Goal: Check status: Check status

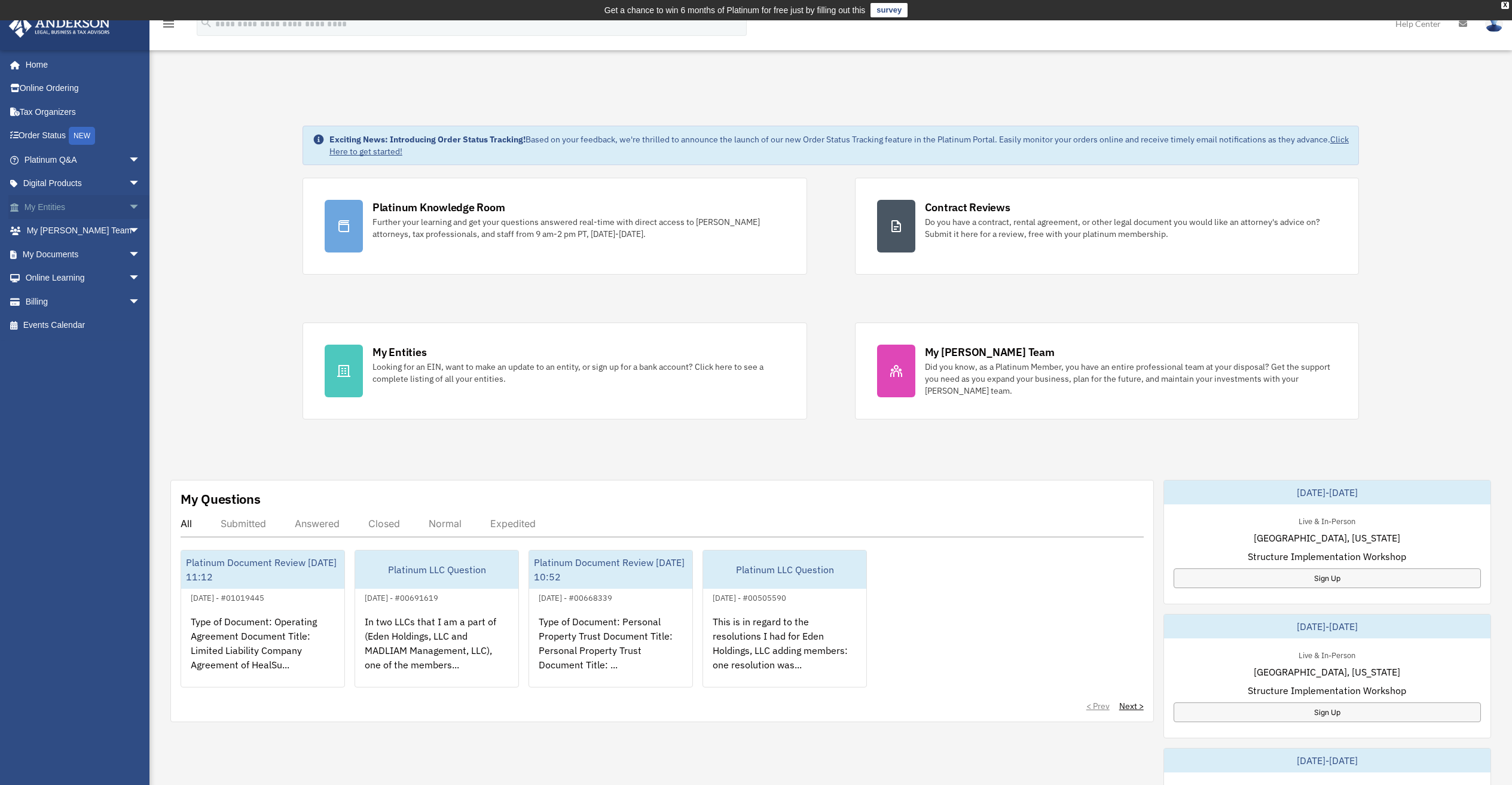
click at [52, 203] on link "My Entities arrow_drop_down" at bounding box center [84, 206] width 150 height 24
click at [129, 204] on span "arrow_drop_down" at bounding box center [140, 207] width 24 height 25
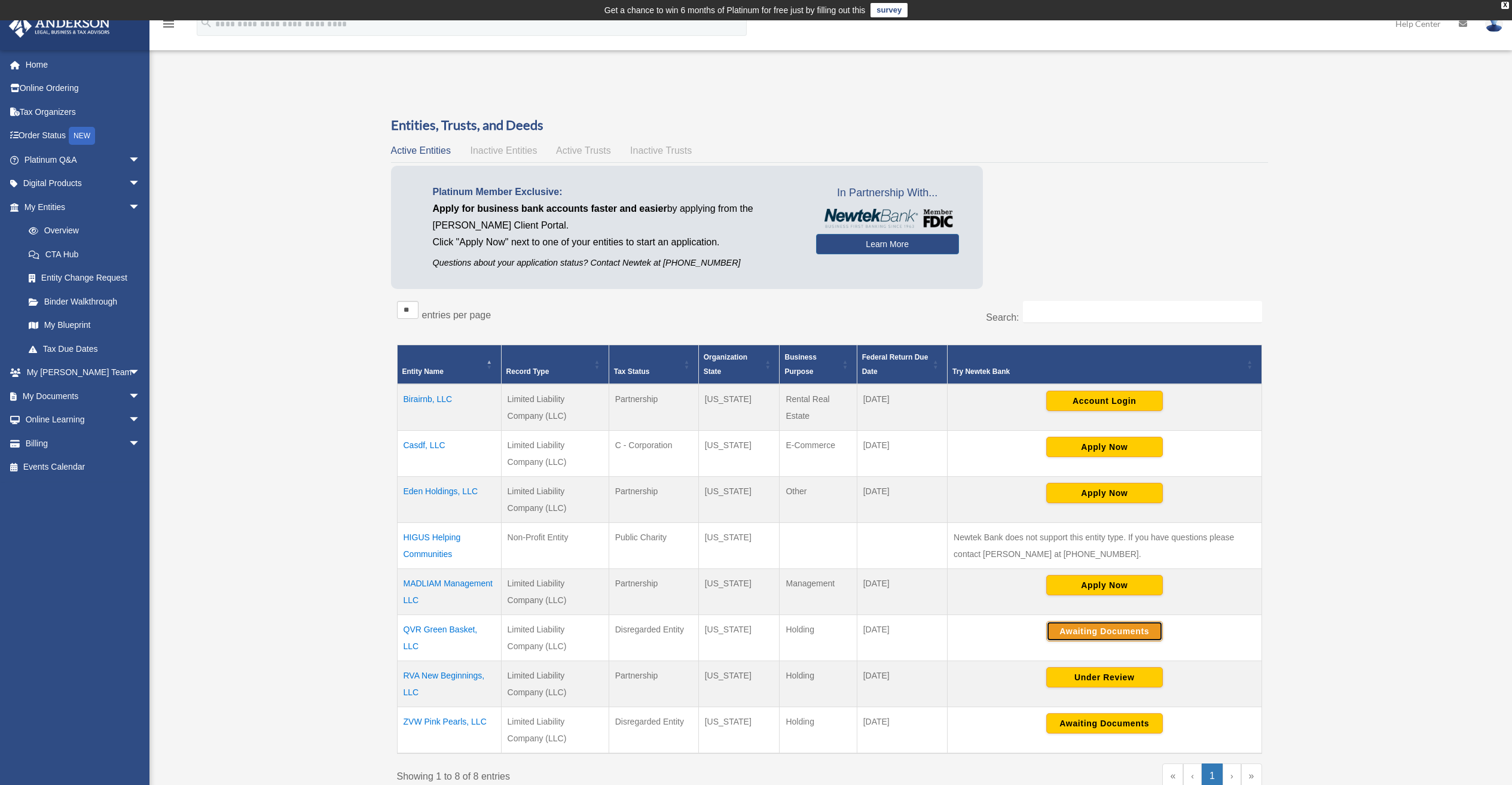
click at [1075, 626] on button "Awaiting Documents" at bounding box center [1104, 631] width 116 height 20
click at [1078, 719] on button "Awaiting Documents" at bounding box center [1104, 723] width 116 height 20
click at [1489, 22] on img at bounding box center [1494, 23] width 18 height 17
click at [1297, 104] on link "Logout" at bounding box center [1300, 104] width 119 height 25
